Goal: Information Seeking & Learning: Learn about a topic

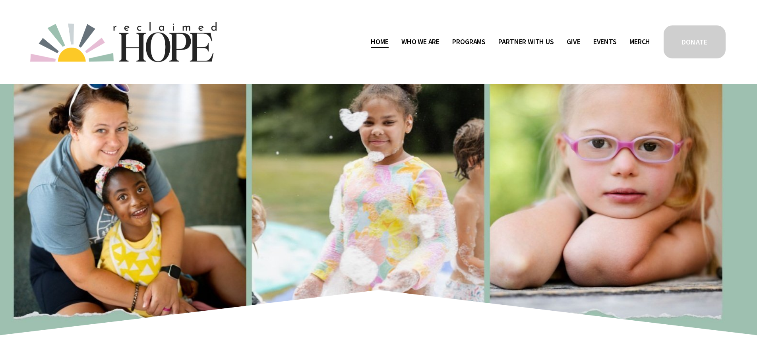
click at [0, 0] on span "Staff & Board" at bounding box center [0, 0] width 0 height 0
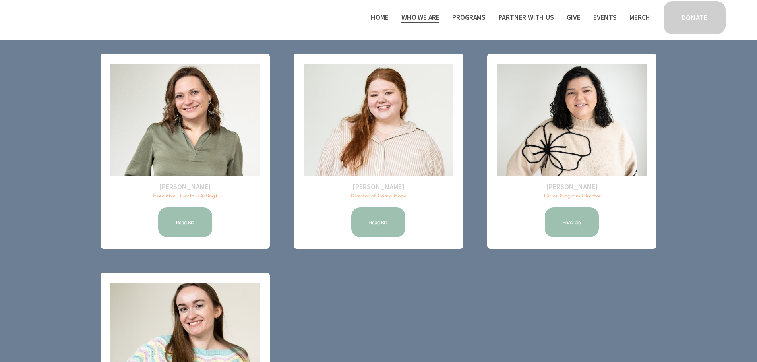
scroll to position [115, 0]
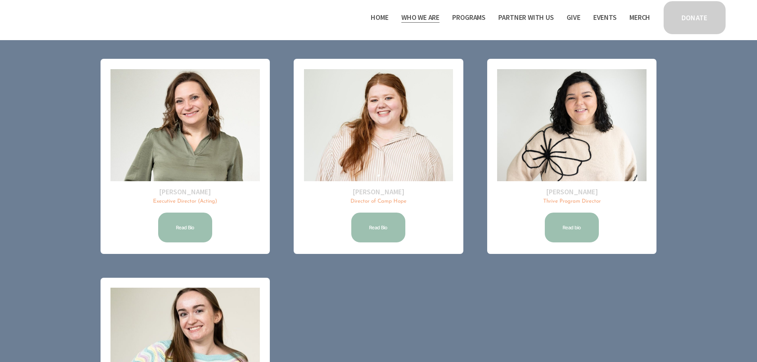
click at [173, 224] on link "Read Bio" at bounding box center [185, 227] width 56 height 32
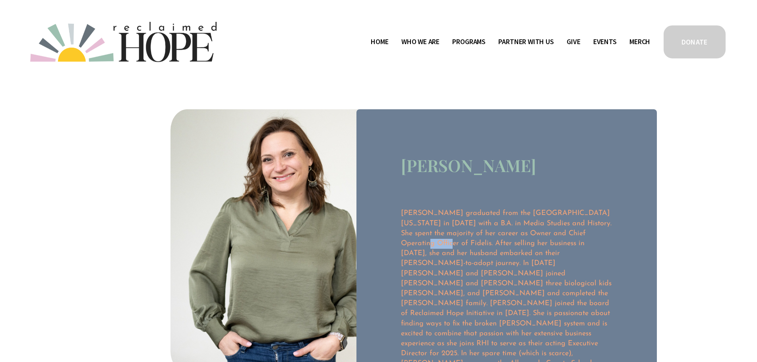
drag, startPoint x: 560, startPoint y: 232, endPoint x: 580, endPoint y: 235, distance: 19.7
click at [580, 235] on p "Allison graduated from the University of Virginia in 2003 with a B.A. in Media …" at bounding box center [506, 304] width 211 height 190
click at [379, 73] on div "Skip to Content Home Who We Are" at bounding box center [378, 42] width 757 height 84
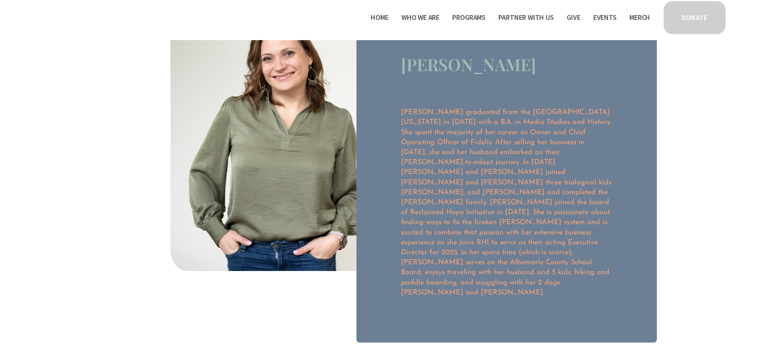
scroll to position [40, 0]
